Goal: Task Accomplishment & Management: Complete application form

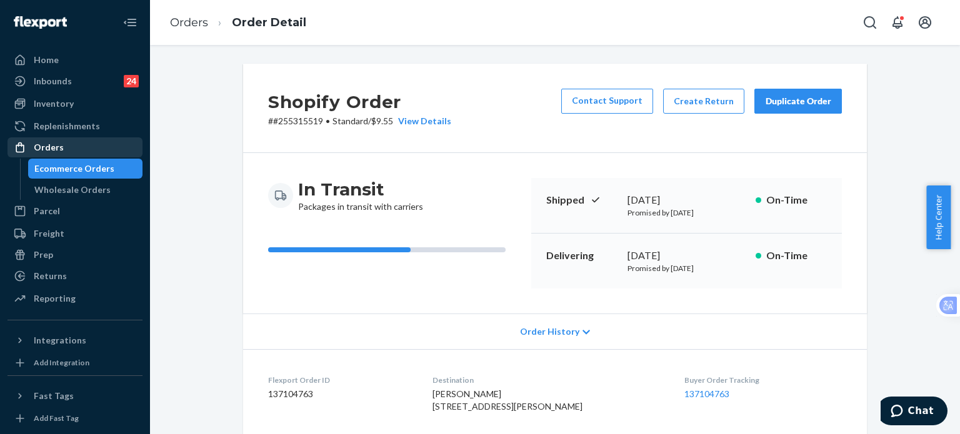
click at [65, 152] on div "Orders" at bounding box center [75, 147] width 132 height 17
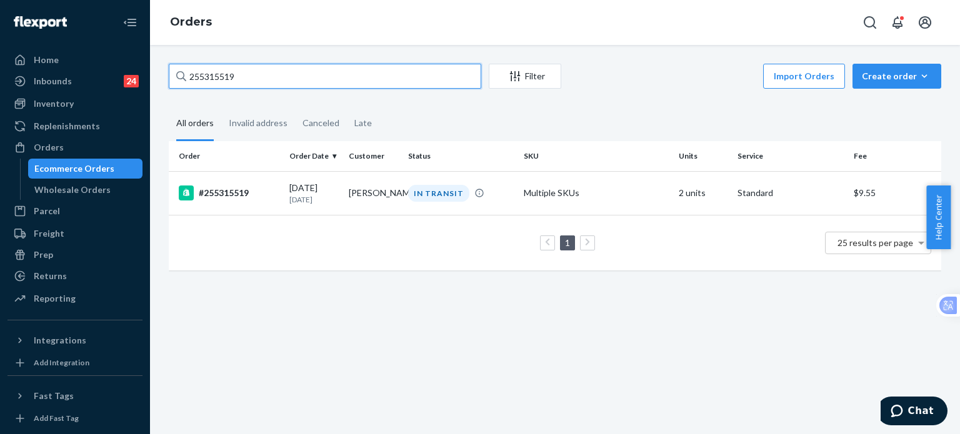
drag, startPoint x: 246, startPoint y: 79, endPoint x: 147, endPoint y: 79, distance: 98.7
click at [147, 79] on div "Home Inbounds 24 Shipping Plans Problems 24 Inventory Products Replenishments O…" at bounding box center [480, 217] width 960 height 434
paste input "244033"
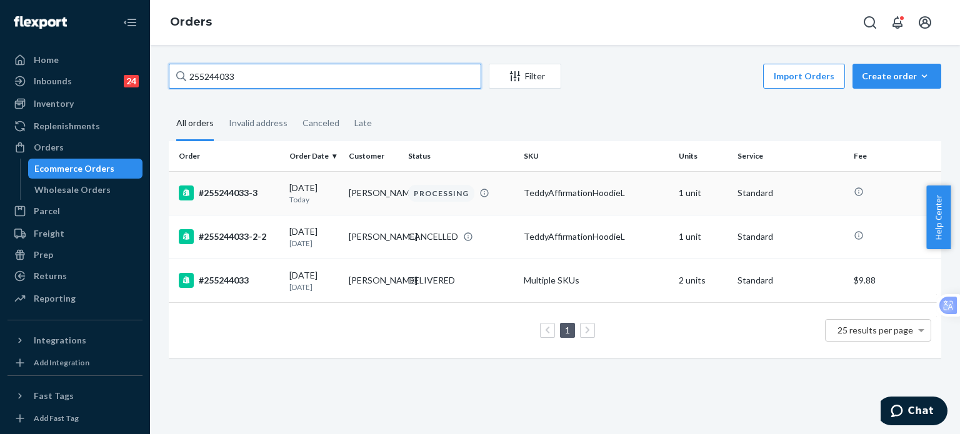
type input "255244033"
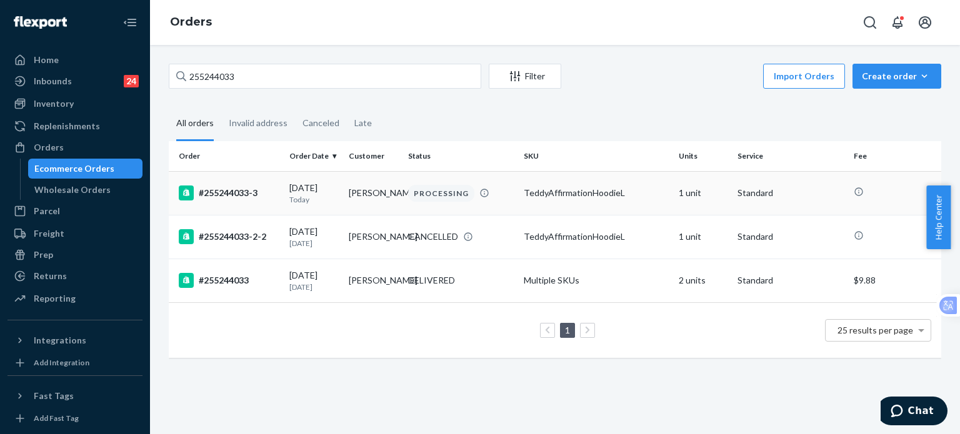
click at [240, 192] on div "#255244033-3" at bounding box center [229, 193] width 101 height 15
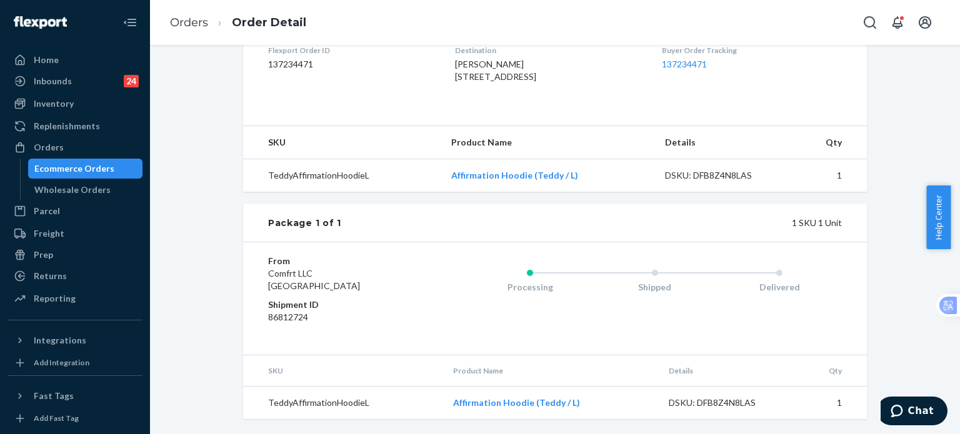
scroll to position [187, 0]
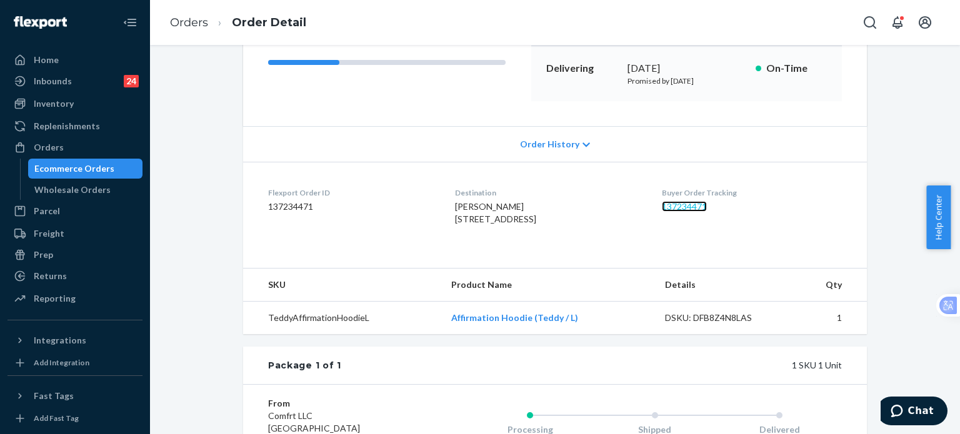
click at [685, 203] on link "137234471" at bounding box center [684, 206] width 45 height 11
click at [59, 151] on div "Orders" at bounding box center [49, 147] width 30 height 12
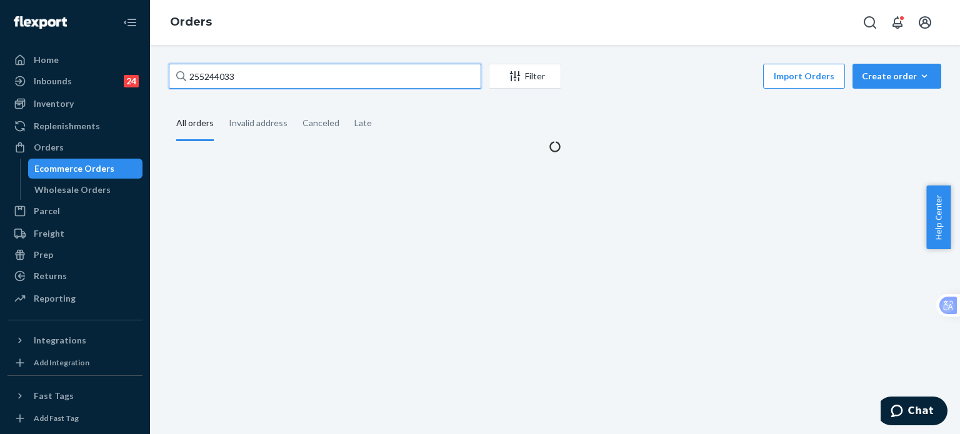
drag, startPoint x: 268, startPoint y: 76, endPoint x: 146, endPoint y: 76, distance: 121.8
click at [146, 76] on div "Home Inbounds 24 Shipping Plans Problems 24 Inventory Products Replenishments O…" at bounding box center [480, 217] width 960 height 434
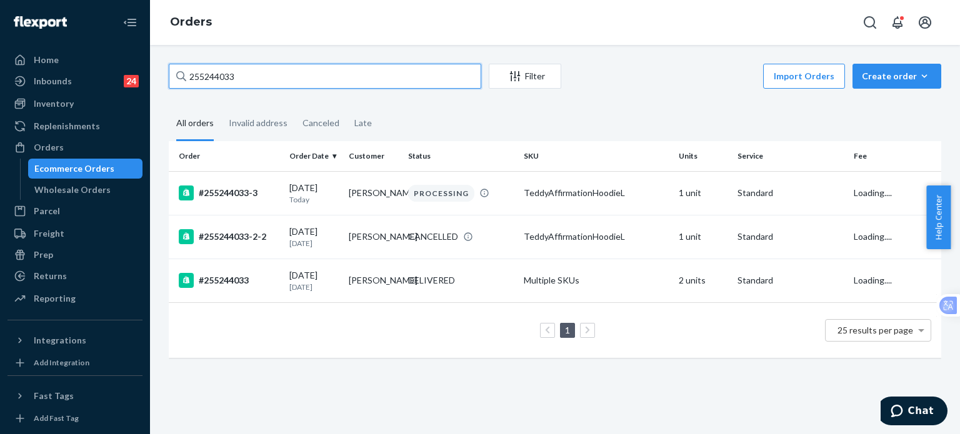
paste input "3815344"
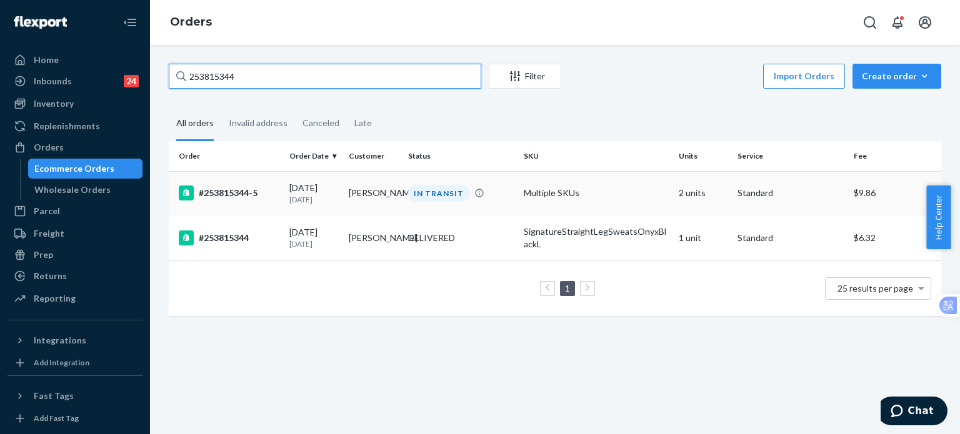
type input "253815344"
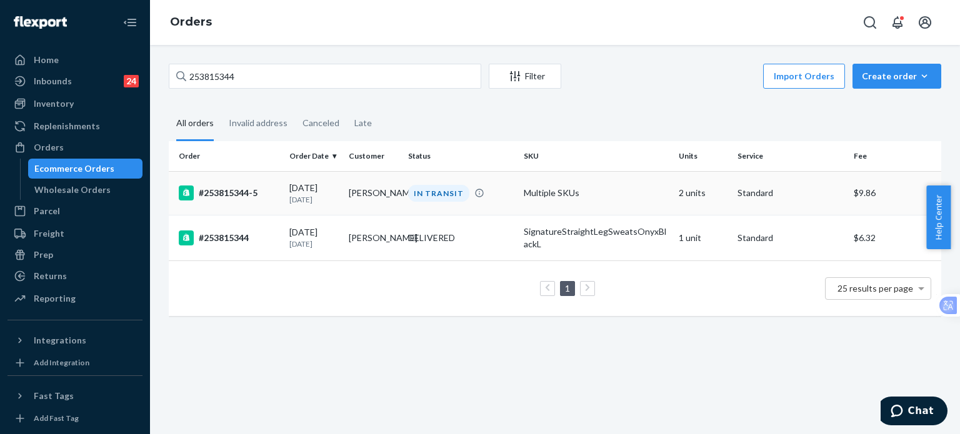
click at [242, 200] on div "#253815344-5" at bounding box center [229, 193] width 101 height 15
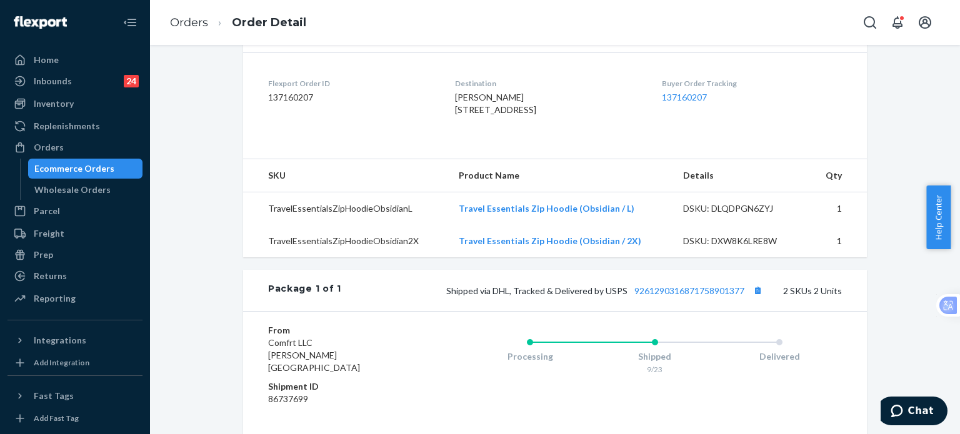
scroll to position [416, 0]
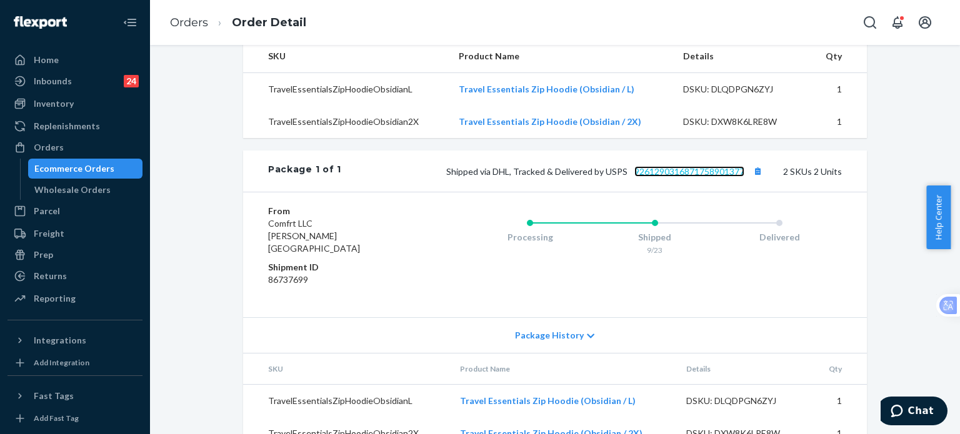
click at [641, 177] on link "9261290316871758901377" at bounding box center [689, 171] width 110 height 11
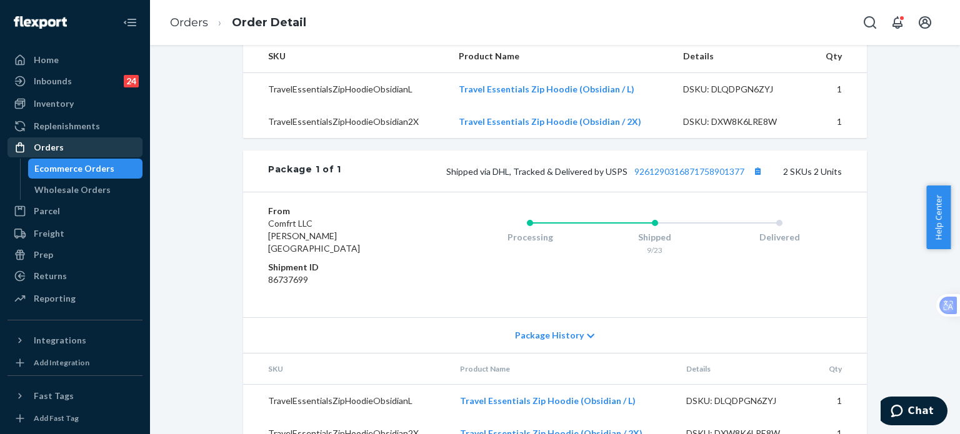
click at [60, 144] on div "Orders" at bounding box center [49, 147] width 30 height 12
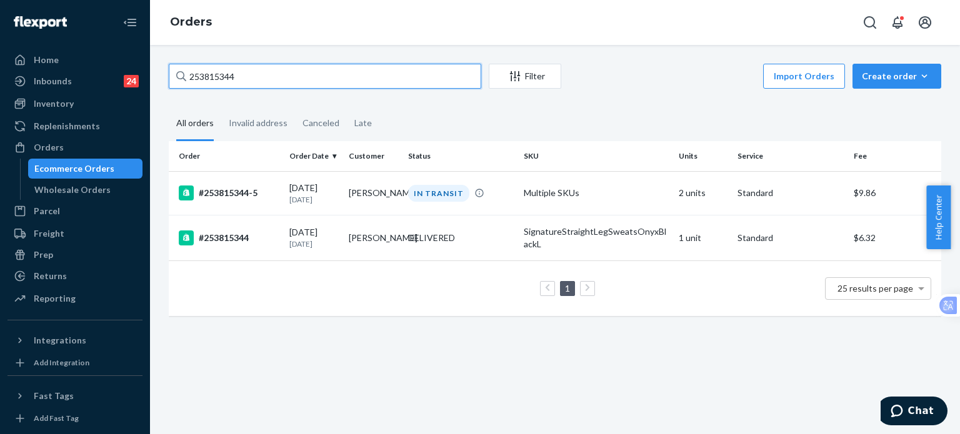
drag, startPoint x: 270, startPoint y: 74, endPoint x: 157, endPoint y: 67, distance: 113.3
click at [157, 67] on div "253815344 Filter Import Orders Create order Ecommerce order Removal order All o…" at bounding box center [555, 239] width 810 height 389
paste input "5275888"
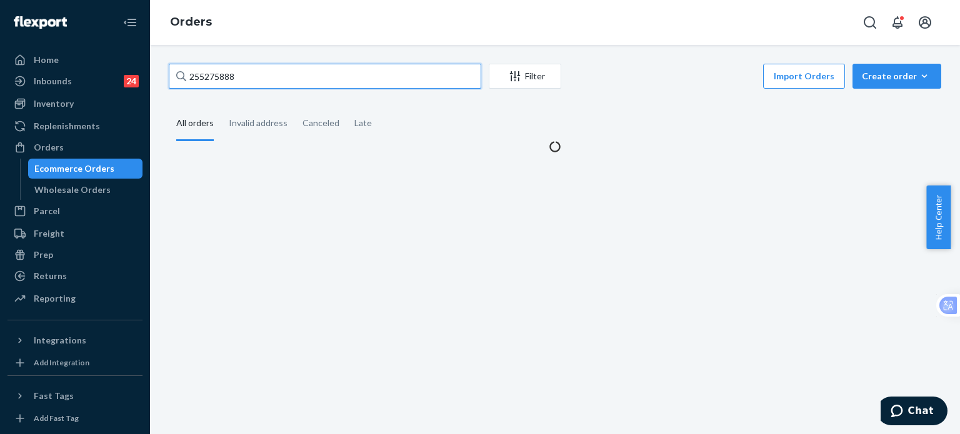
type input "255275888"
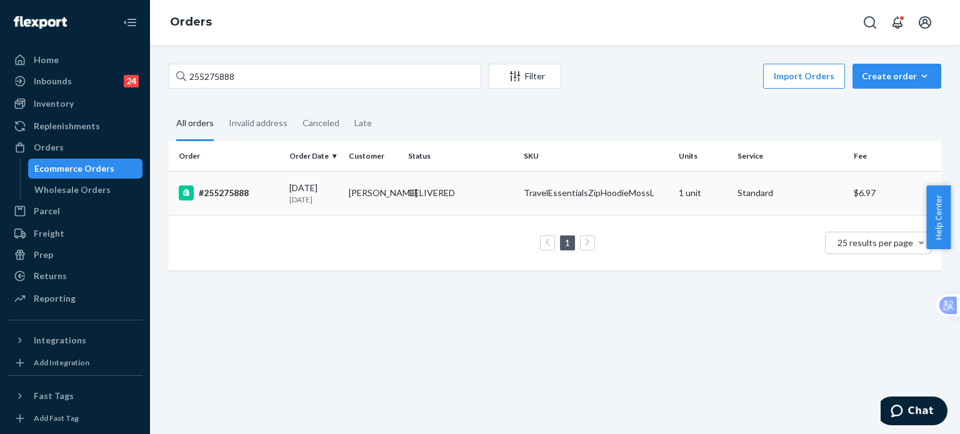
click at [211, 192] on div "#255275888" at bounding box center [229, 193] width 101 height 15
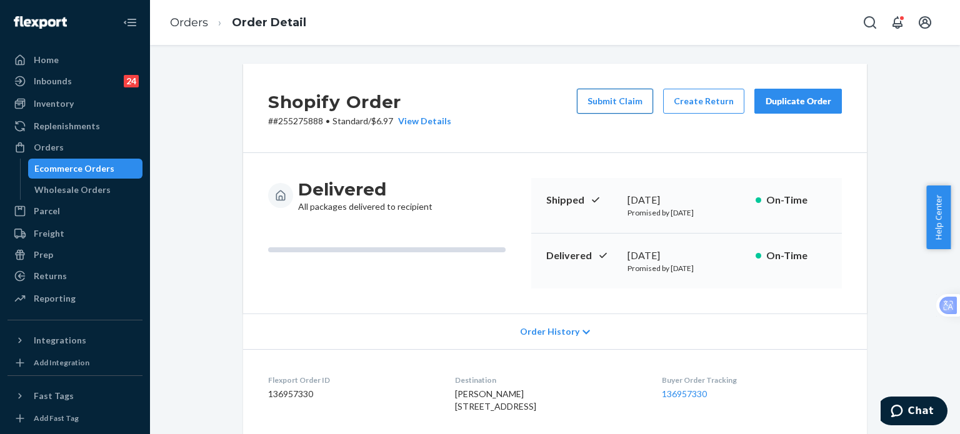
click at [627, 104] on button "Submit Claim" at bounding box center [615, 101] width 76 height 25
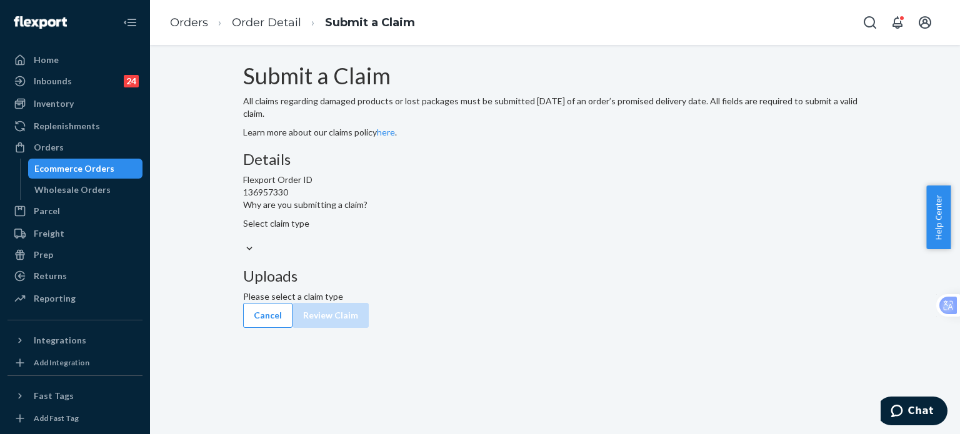
click at [455, 242] on div "Select claim type" at bounding box center [554, 229] width 623 height 25
click at [244, 242] on input "Why are you submitting a claim? Select claim type" at bounding box center [243, 236] width 1 height 12
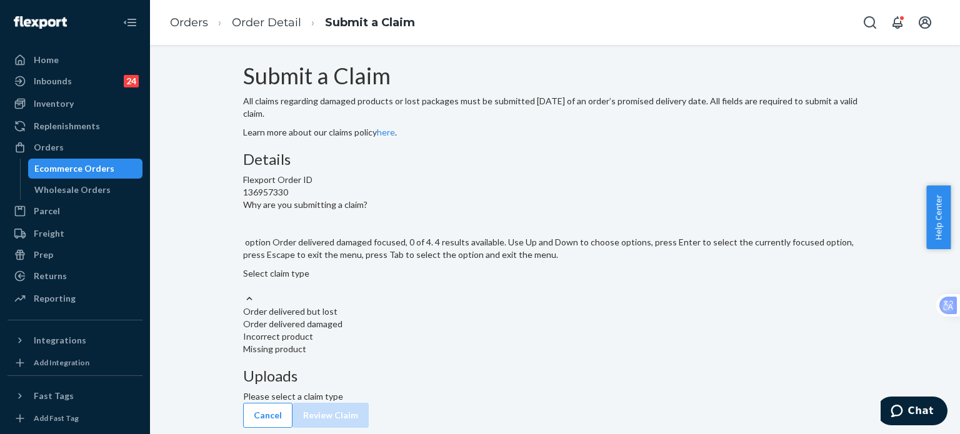
click at [443, 330] on div "Order delivered damaged" at bounding box center [554, 324] width 623 height 12
click at [244, 292] on input "Why are you submitting a claim? option Order delivered damaged focused, 0 of 4.…" at bounding box center [243, 286] width 1 height 12
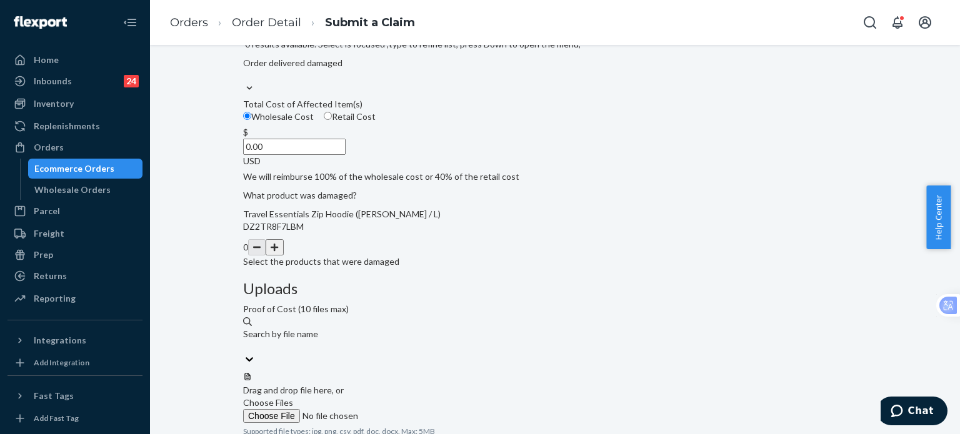
scroll to position [115, 0]
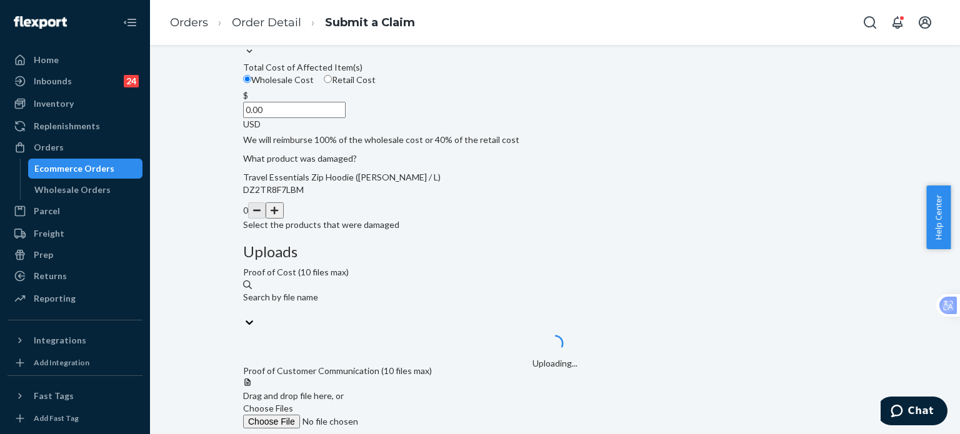
scroll to position [198, 0]
click at [293, 402] on span "Choose Files" at bounding box center [268, 407] width 50 height 11
click at [413, 414] on input "Choose Files" at bounding box center [328, 421] width 170 height 14
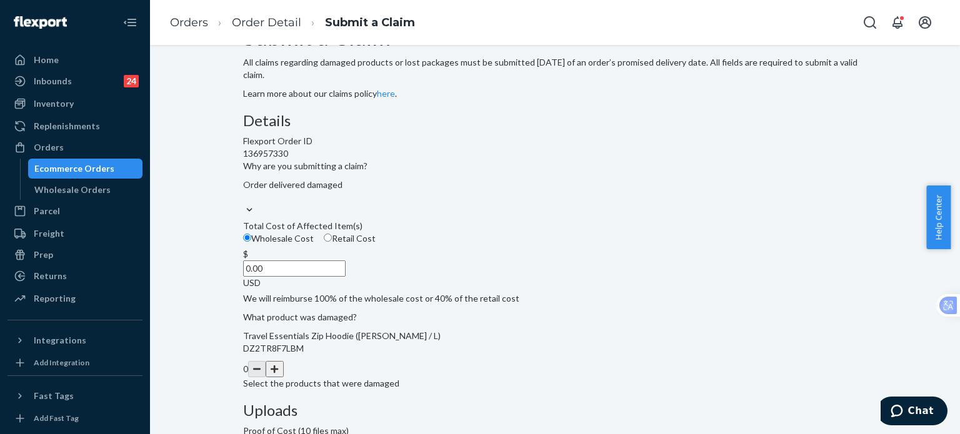
scroll to position [32, 0]
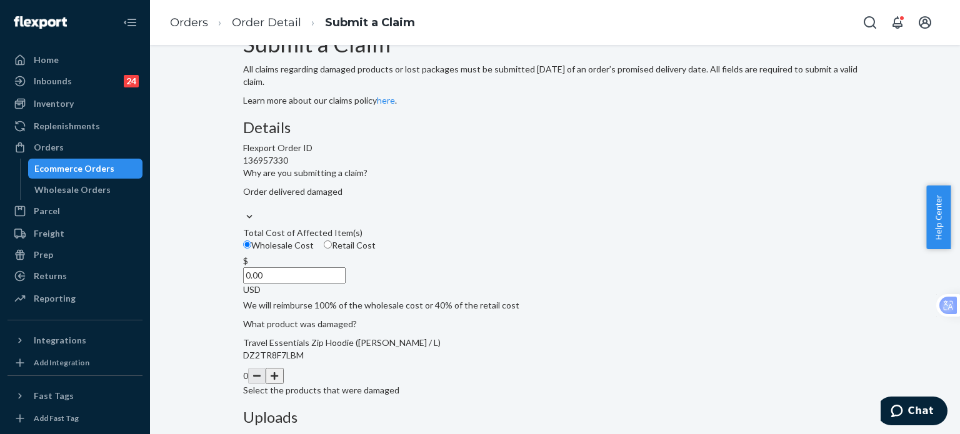
click at [345, 284] on input "0.00" at bounding box center [294, 275] width 102 height 16
type input "75.00"
click at [222, 369] on div "Submit a Claim All claims regarding damaged products or lost packages must be s…" at bounding box center [554, 394] width 791 height 724
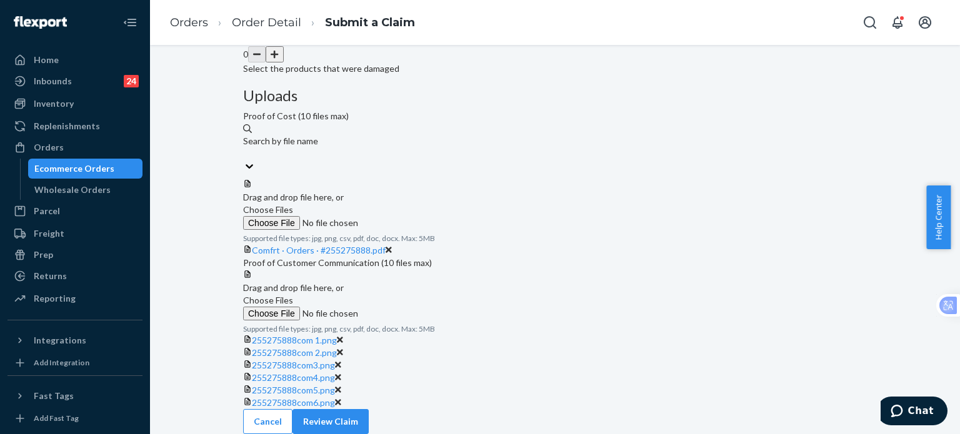
scroll to position [537, 0]
click at [369, 415] on button "Review Claim" at bounding box center [330, 421] width 76 height 25
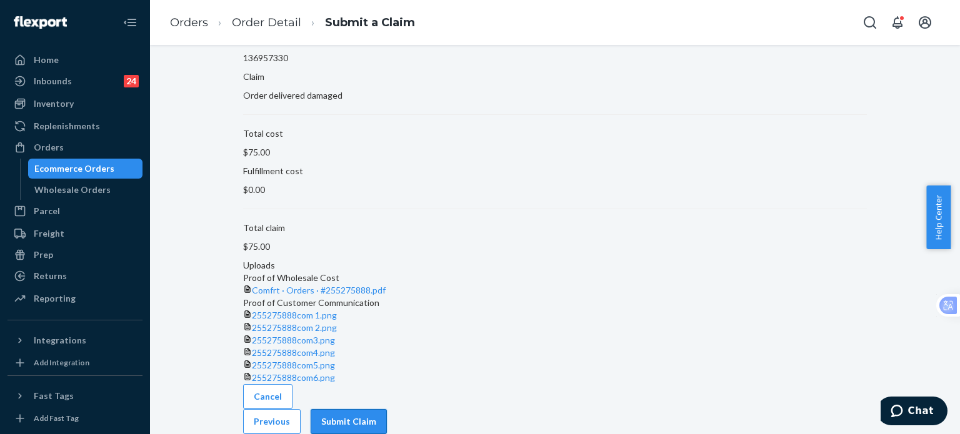
scroll to position [276, 0]
click at [387, 414] on button "Submit Claim" at bounding box center [348, 421] width 76 height 25
click at [387, 415] on button "Submit Claim" at bounding box center [348, 421] width 76 height 25
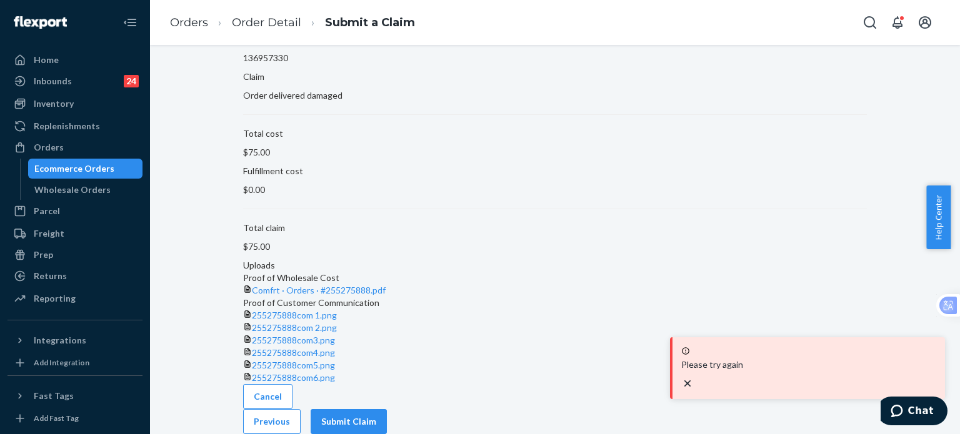
click at [693, 383] on icon "close toast" at bounding box center [687, 383] width 12 height 12
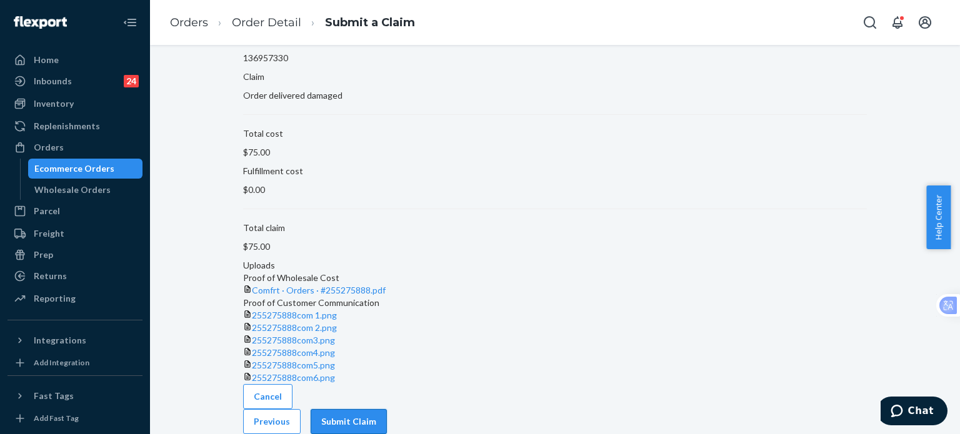
scroll to position [276, 0]
click at [387, 409] on button "Submit Claim" at bounding box center [348, 421] width 76 height 25
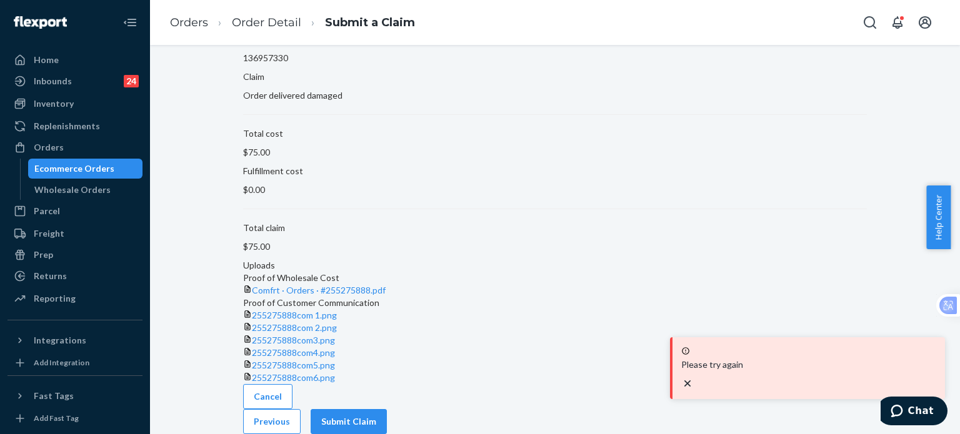
click at [690, 382] on icon "close toast" at bounding box center [687, 383] width 6 height 6
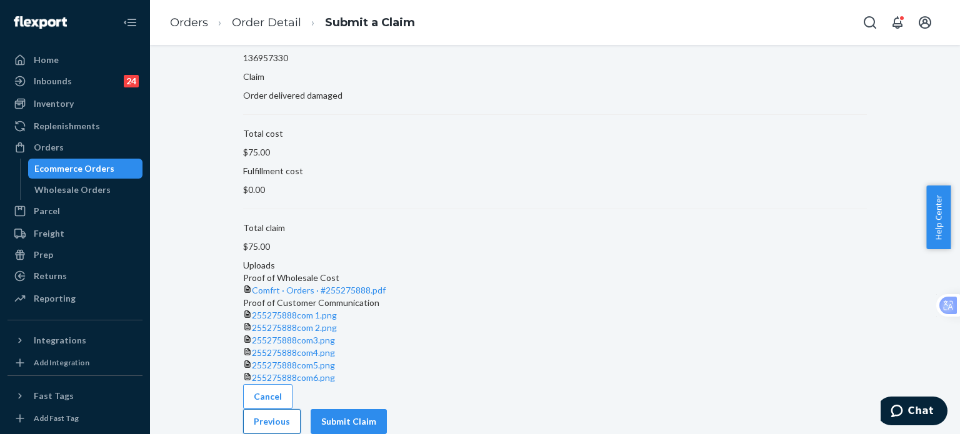
click at [300, 410] on button "Previous" at bounding box center [271, 421] width 57 height 25
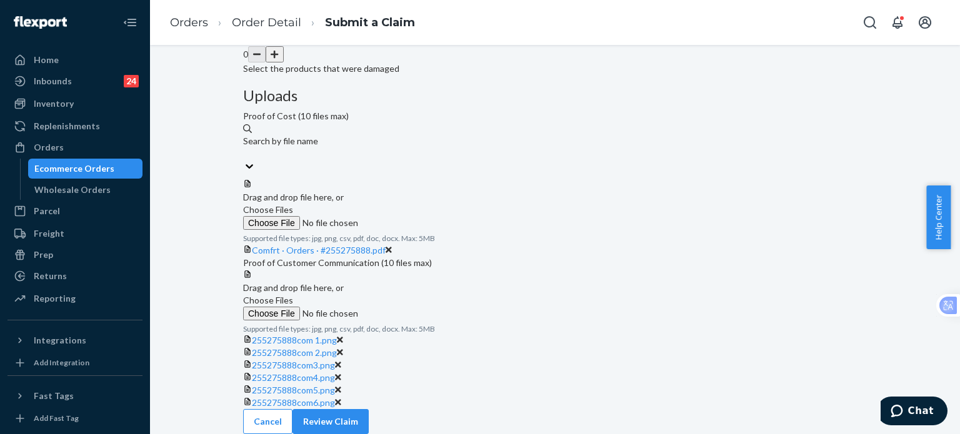
scroll to position [121, 0]
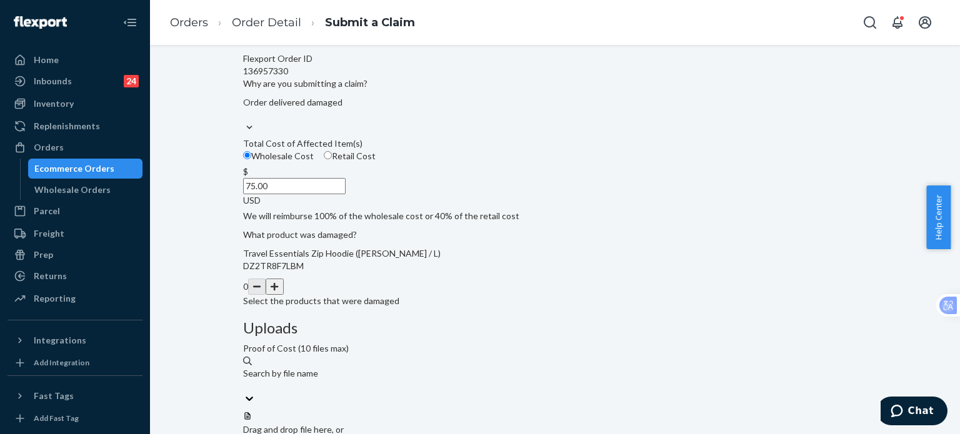
click at [283, 295] on button "button" at bounding box center [273, 287] width 17 height 16
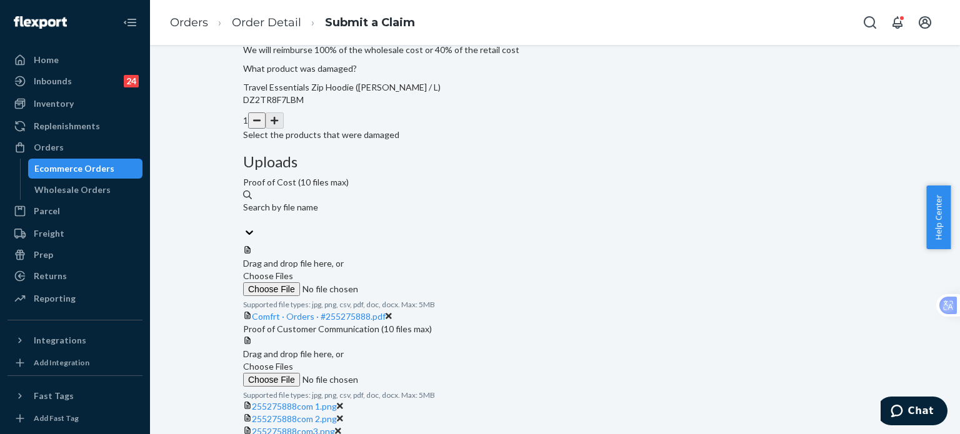
scroll to position [537, 0]
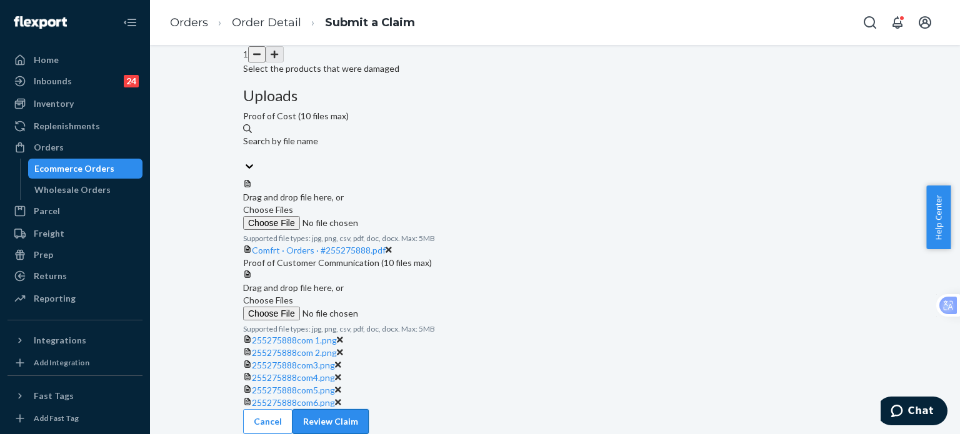
click at [369, 415] on button "Review Claim" at bounding box center [330, 421] width 76 height 25
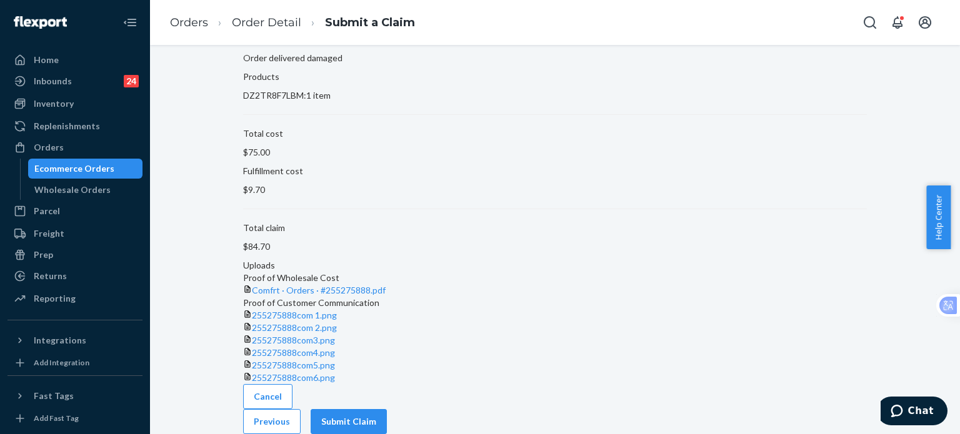
scroll to position [276, 0]
click at [387, 409] on button "Submit Claim" at bounding box center [348, 421] width 76 height 25
